Goal: Transaction & Acquisition: Purchase product/service

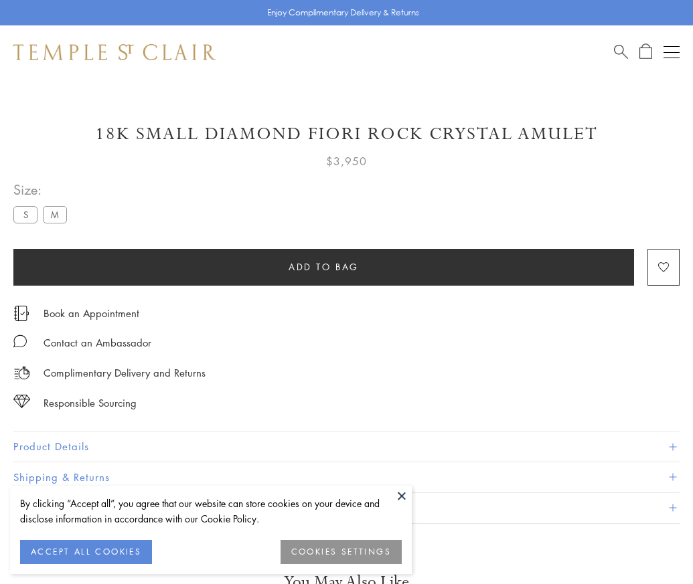
click at [323, 266] on span "Add to bag" at bounding box center [324, 267] width 70 height 15
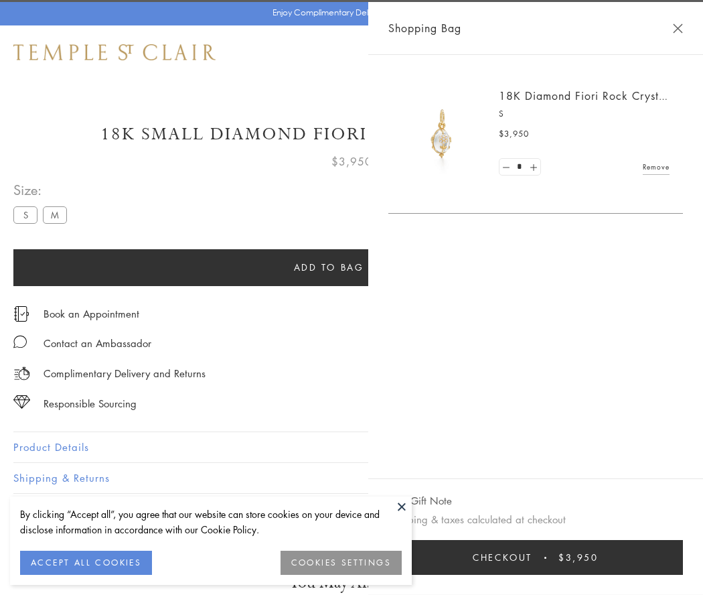
click at [670, 557] on button "Checkout $3,950" at bounding box center [535, 557] width 295 height 35
